Goal: Information Seeking & Learning: Learn about a topic

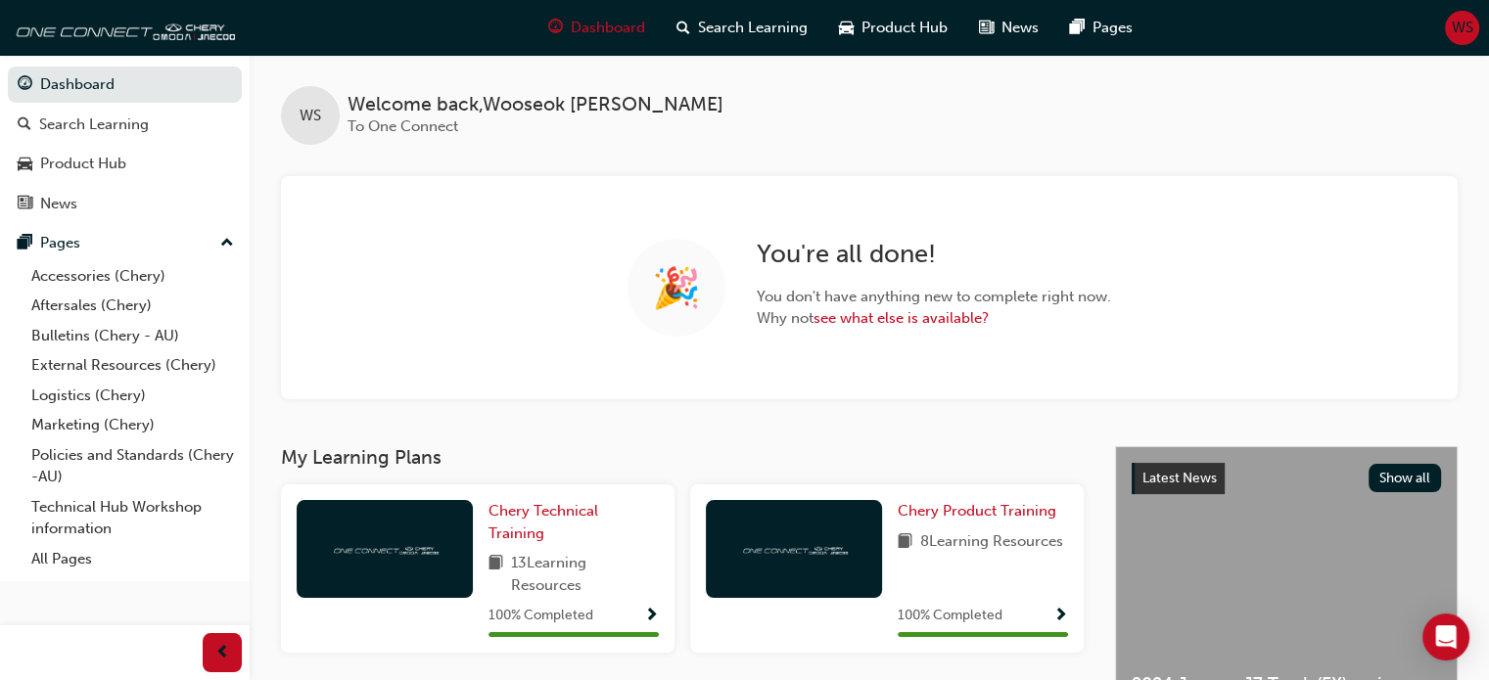
click at [1464, 26] on span "WS" at bounding box center [1463, 28] width 22 height 23
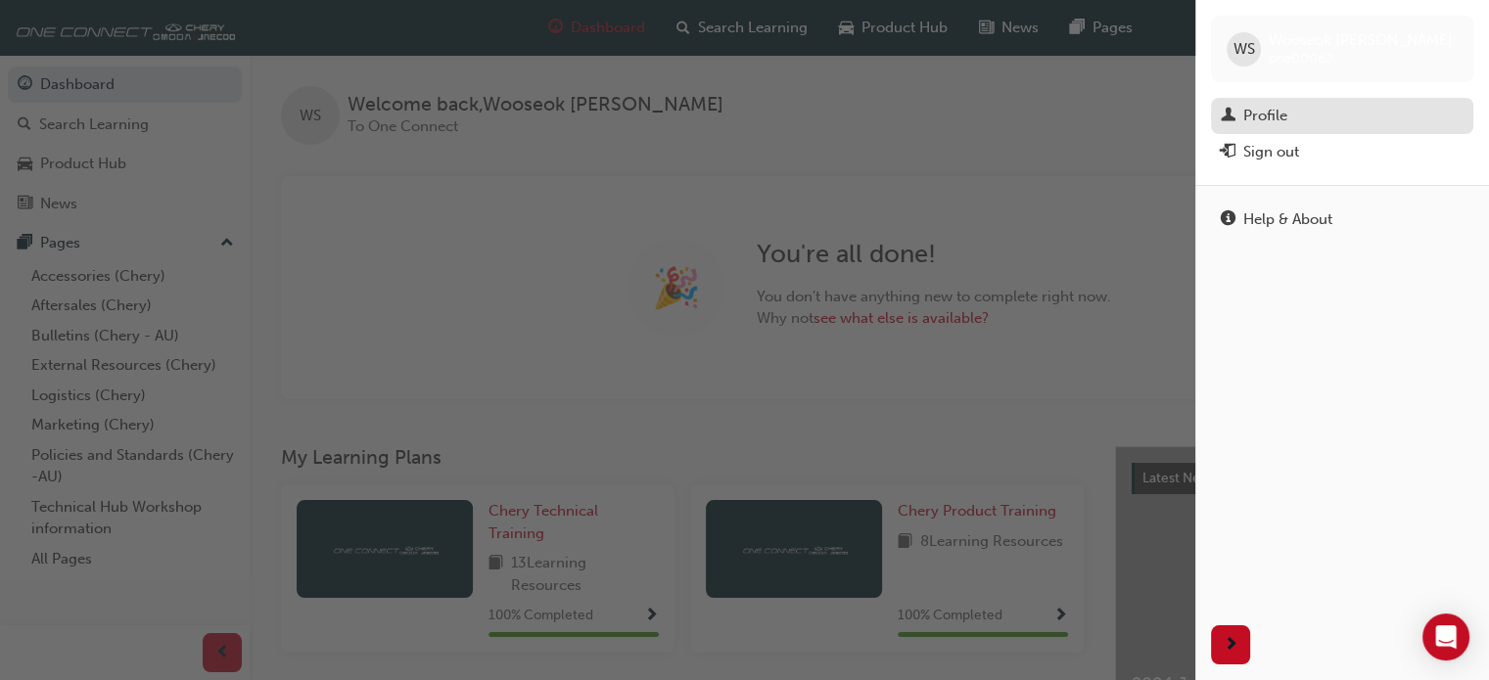
click at [1292, 113] on div "Profile" at bounding box center [1342, 116] width 243 height 24
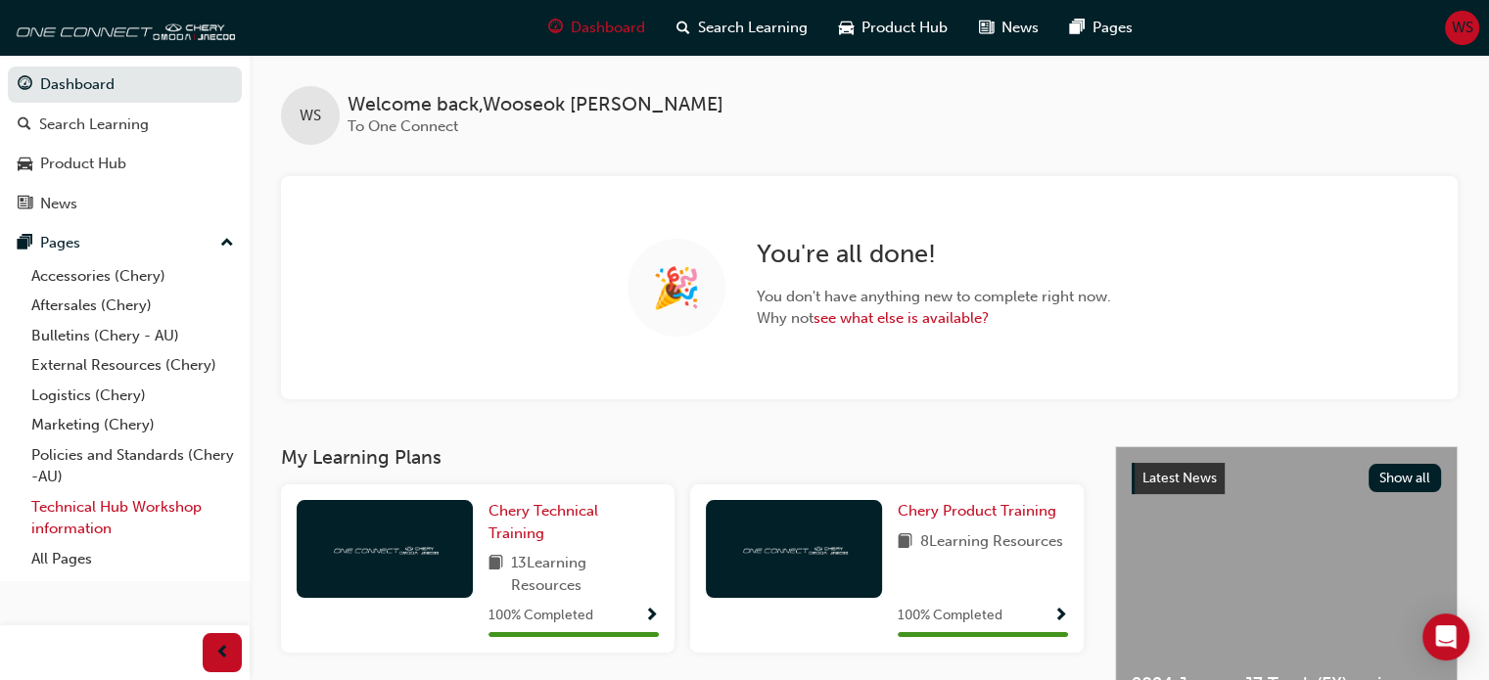
click at [77, 514] on link "Technical Hub Workshop information" at bounding box center [132, 518] width 218 height 52
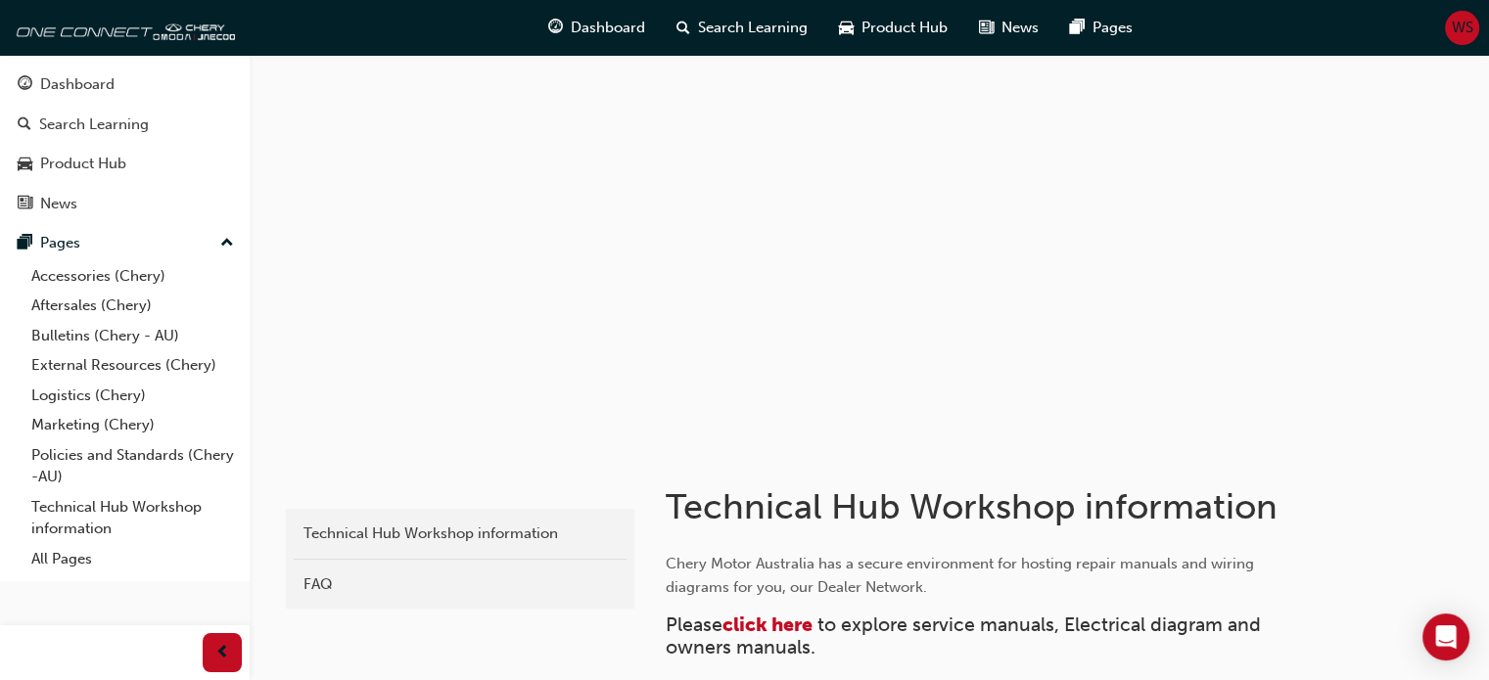
scroll to position [343, 0]
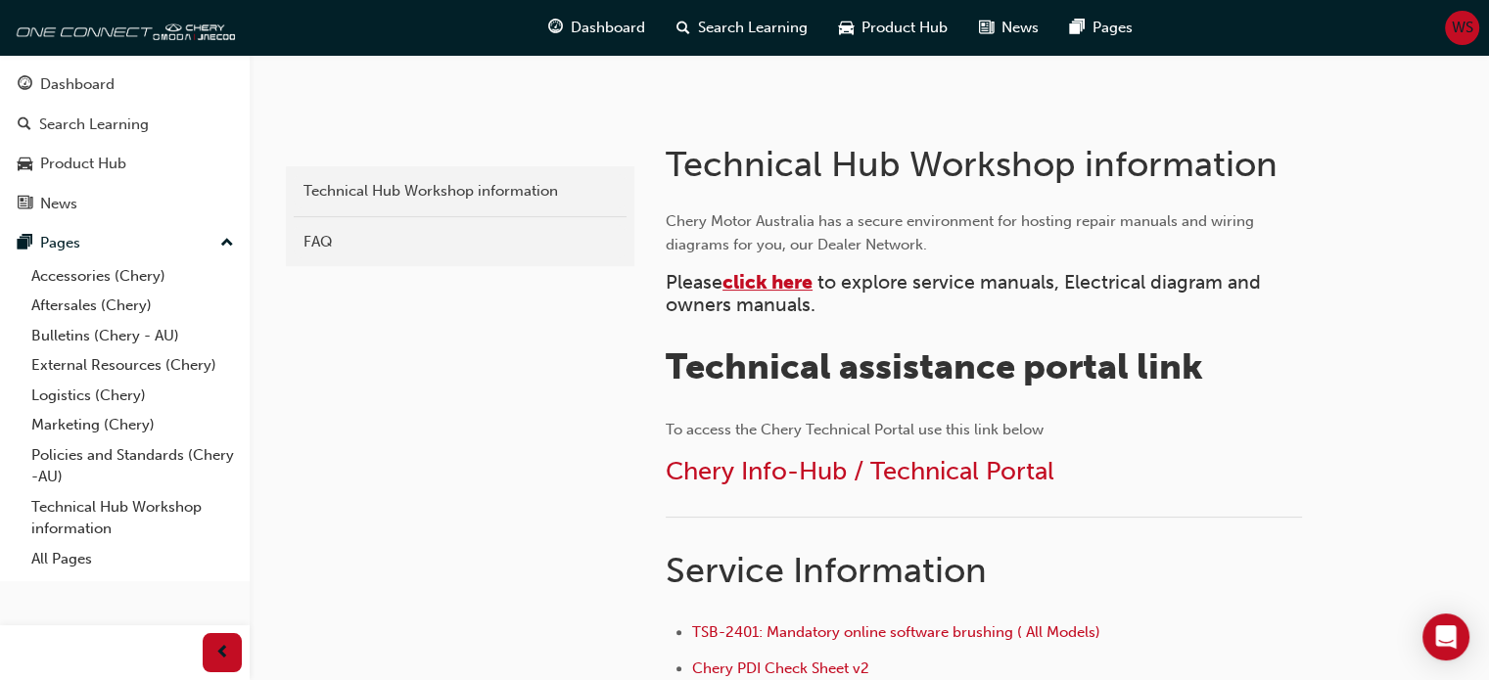
click at [785, 283] on span "click here" at bounding box center [767, 282] width 90 height 23
click at [763, 281] on span "click here" at bounding box center [767, 282] width 90 height 23
